Goal: Find specific page/section: Find specific page/section

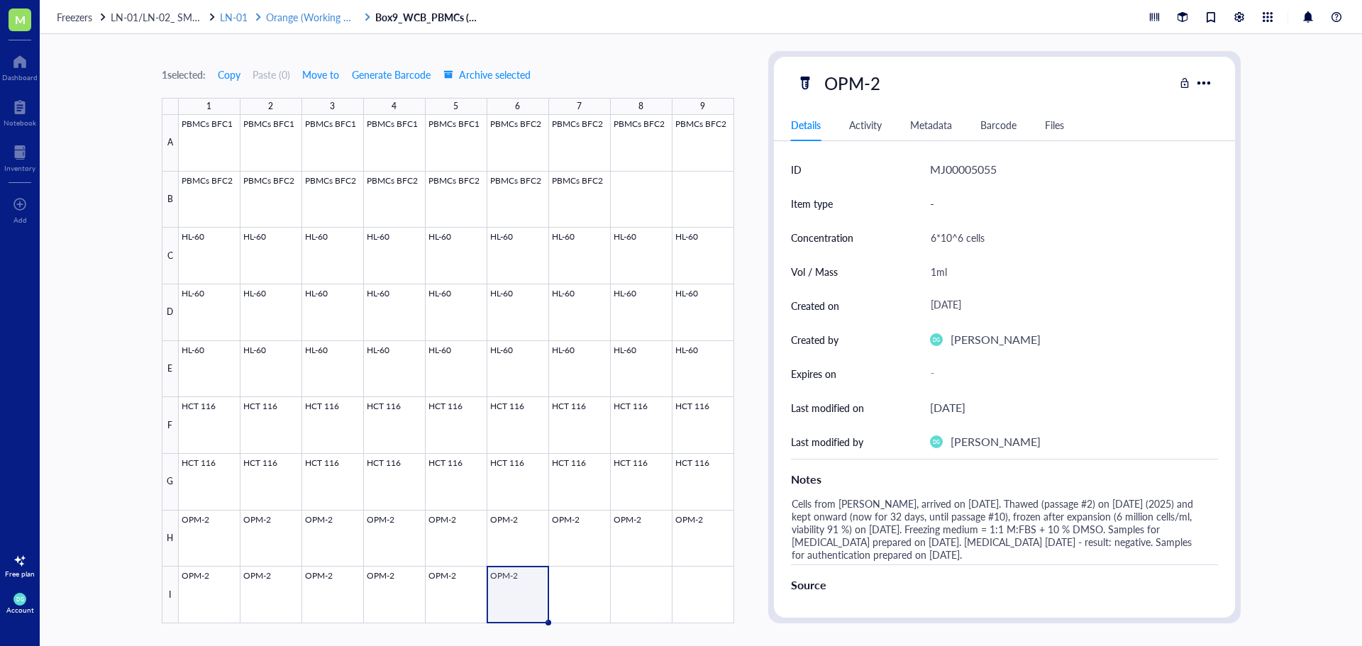
click at [302, 17] on span "Orange (Working CB)" at bounding box center [312, 17] width 93 height 14
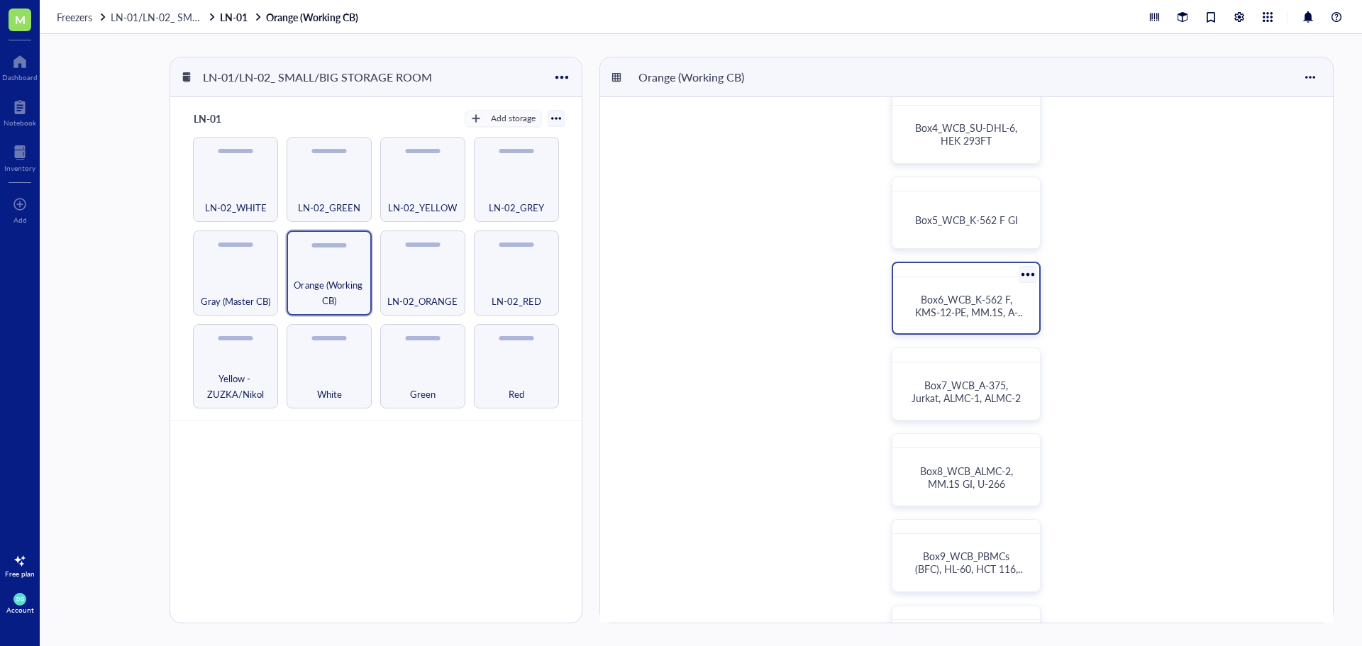
scroll to position [284, 0]
click at [949, 381] on span "Box7_WCB_A-375, Jurkat, ALMC-1, ALMC-2" at bounding box center [966, 389] width 109 height 27
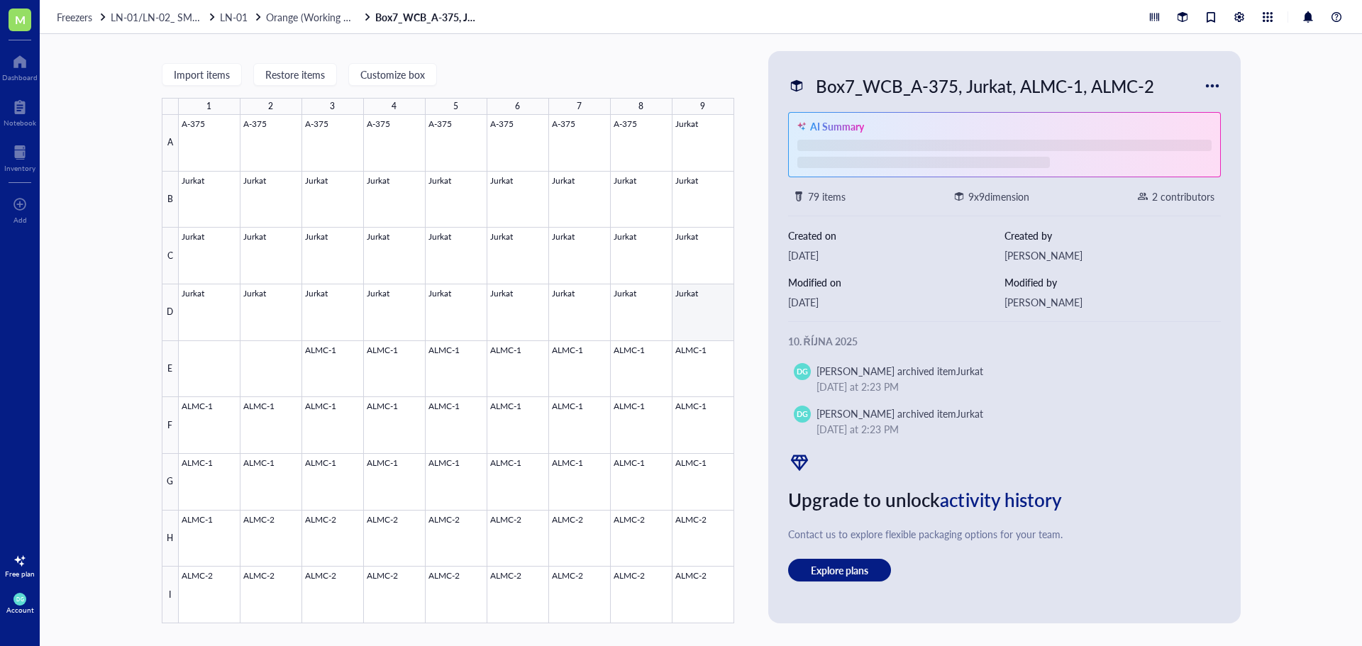
click at [707, 305] on div at bounding box center [457, 369] width 556 height 509
